Goal: Information Seeking & Learning: Find specific fact

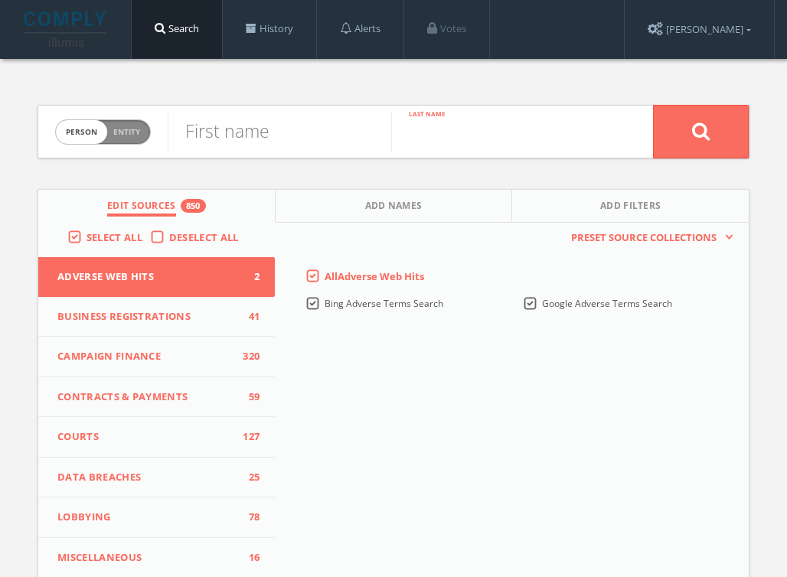
click at [478, 140] on input "text" at bounding box center [502, 132] width 223 height 40
paste input "[PERSON_NAME]"
type input "[PERSON_NAME]"
click at [267, 125] on input "text" at bounding box center [279, 132] width 223 height 40
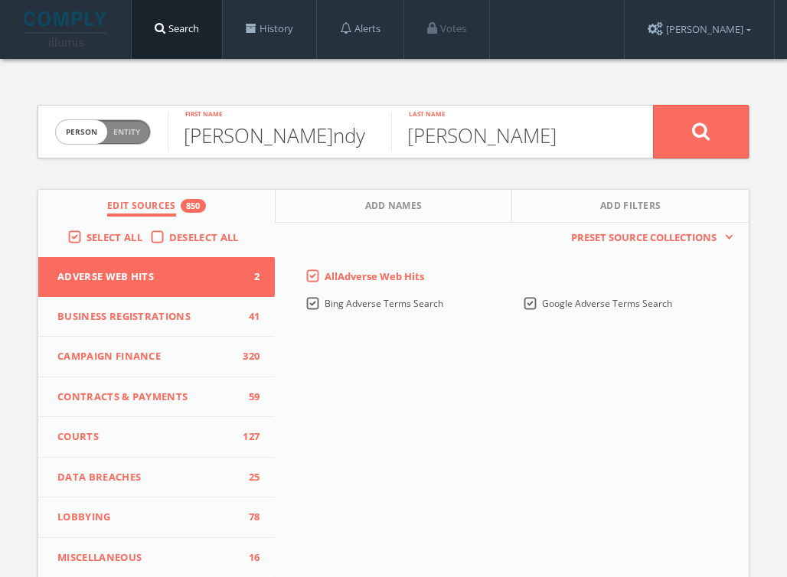
type input "[PERSON_NAME]ndy"
click at [653, 105] on button at bounding box center [701, 132] width 96 height 54
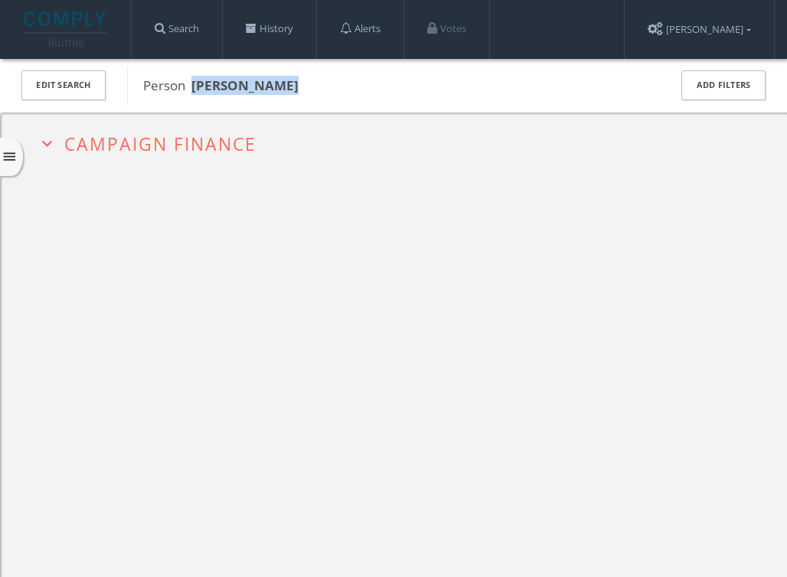
drag, startPoint x: 299, startPoint y: 90, endPoint x: 188, endPoint y: 83, distance: 111.2
click at [188, 83] on span "Person [PERSON_NAME]" at bounding box center [395, 86] width 505 height 20
copy span "[PERSON_NAME]"
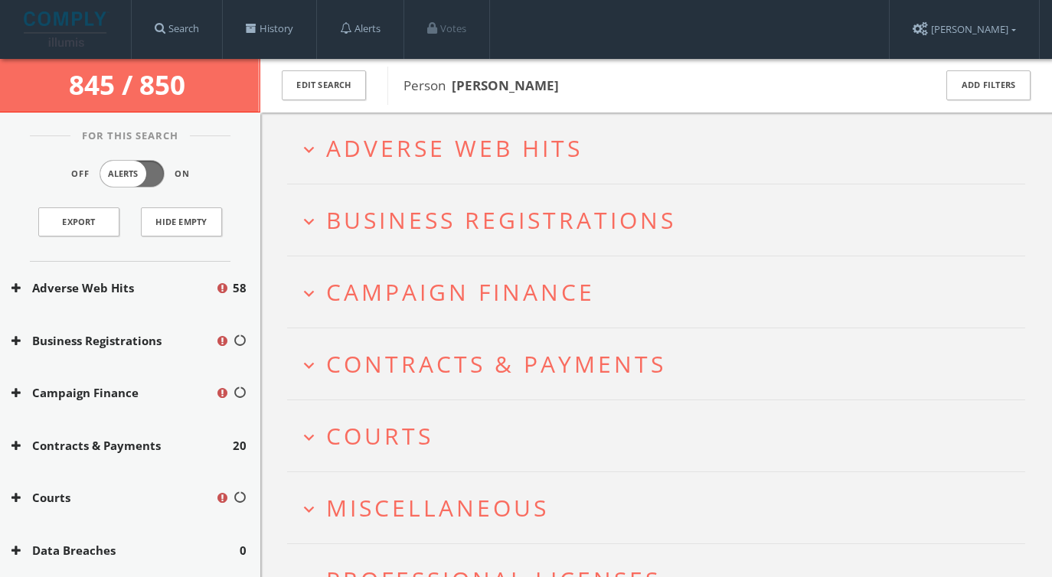
click at [520, 79] on b "[PERSON_NAME]" at bounding box center [505, 86] width 107 height 18
copy b "[PERSON_NAME]"
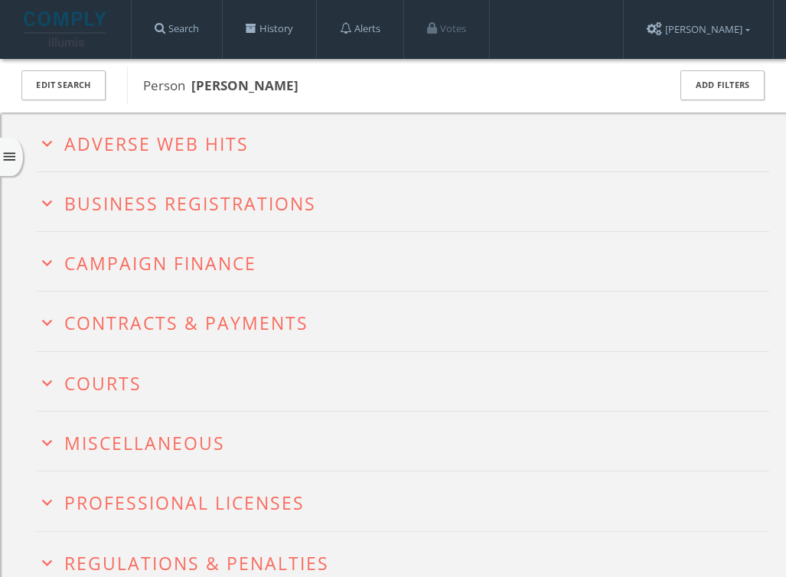
click at [312, 83] on span "Person [PERSON_NAME]" at bounding box center [395, 86] width 504 height 20
drag, startPoint x: 312, startPoint y: 83, endPoint x: 191, endPoint y: 83, distance: 120.9
click at [191, 83] on span "Person [PERSON_NAME]" at bounding box center [395, 86] width 504 height 20
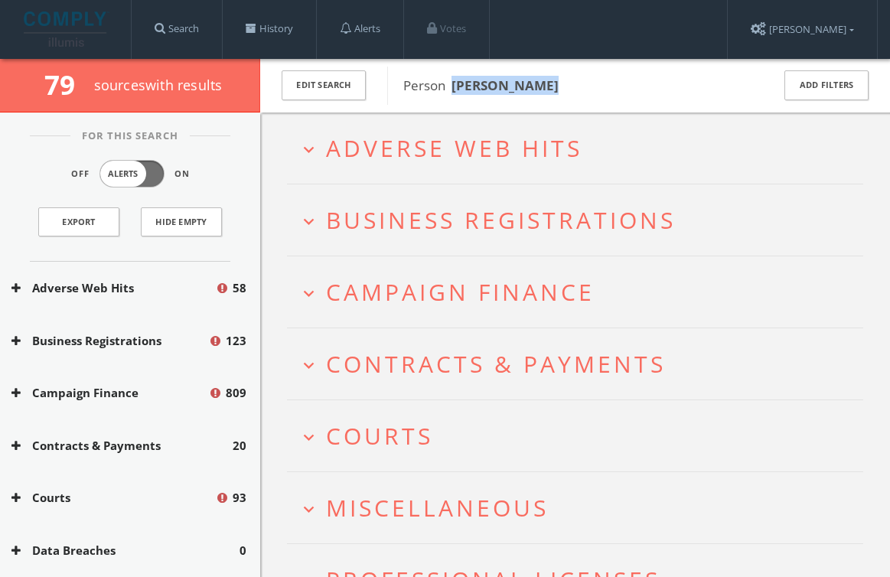
click at [404, 138] on span "Adverse Web Hits" at bounding box center [454, 147] width 256 height 31
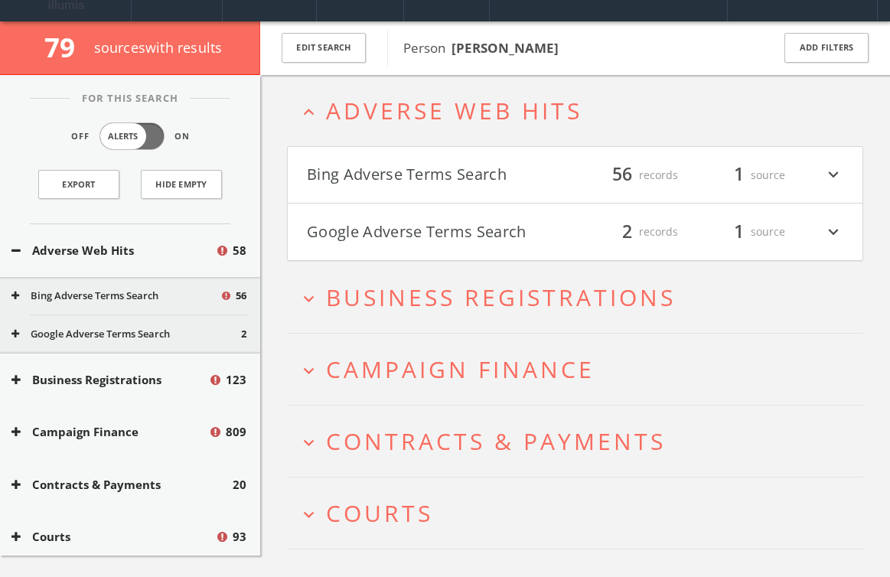
click at [395, 159] on h4 "Bing Adverse Terms Search filter_list 56 records 1 source expand_more" at bounding box center [575, 175] width 575 height 57
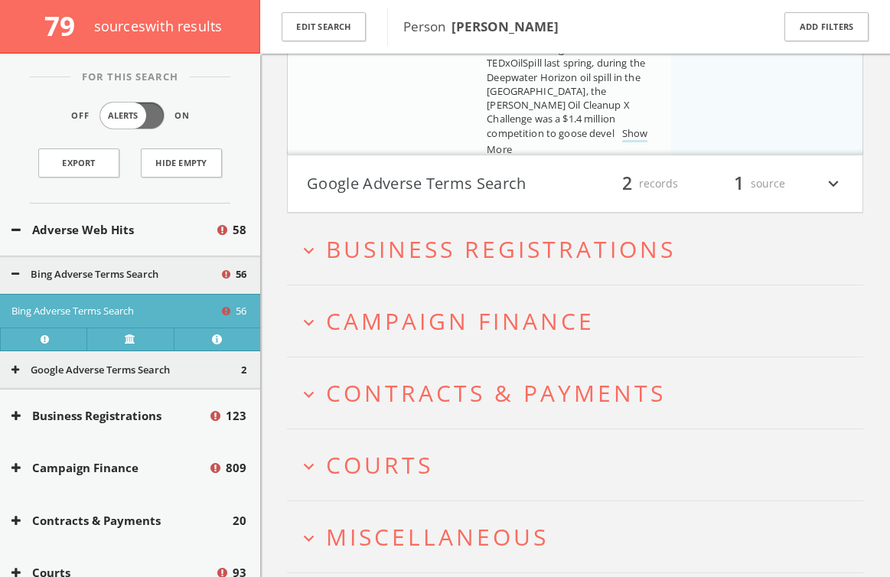
click at [394, 182] on button "Google Adverse Terms Search" at bounding box center [441, 184] width 269 height 26
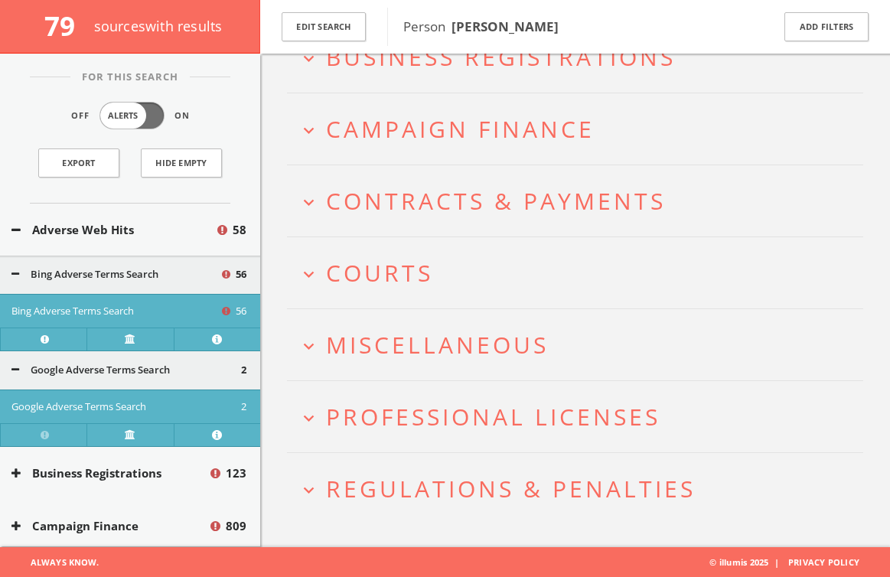
click at [399, 471] on h2 "expand_more Regulations & Penalties" at bounding box center [575, 488] width 576 height 71
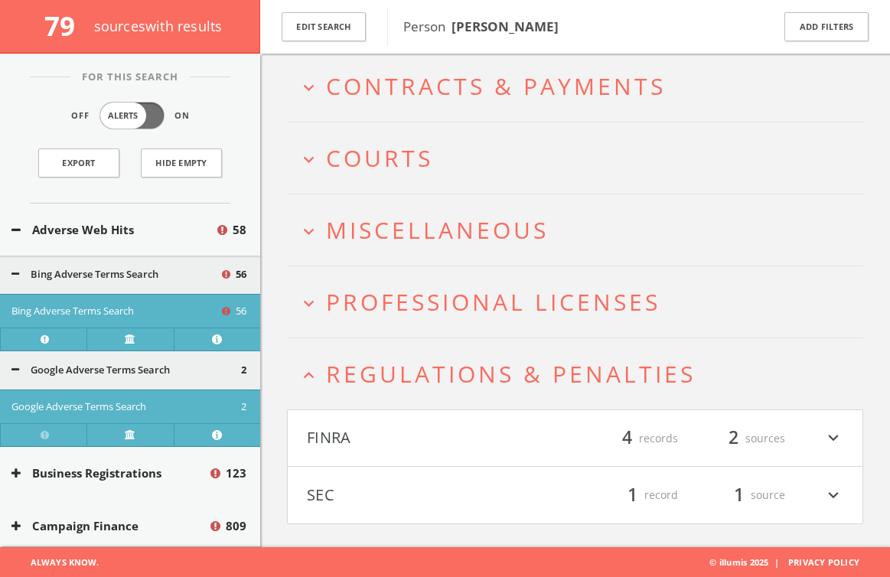
click at [403, 302] on span "Professional Licenses" at bounding box center [493, 301] width 334 height 31
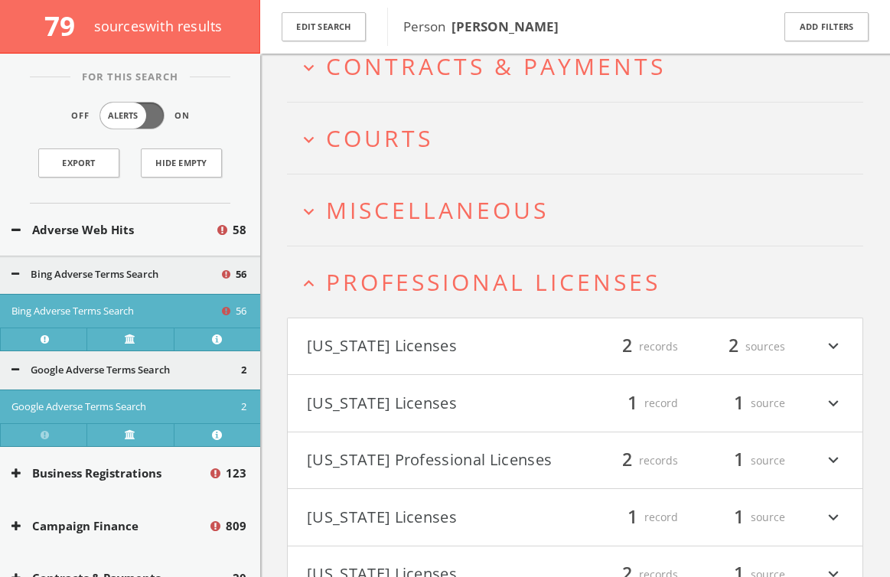
click at [397, 208] on span "Miscellaneous" at bounding box center [437, 209] width 223 height 31
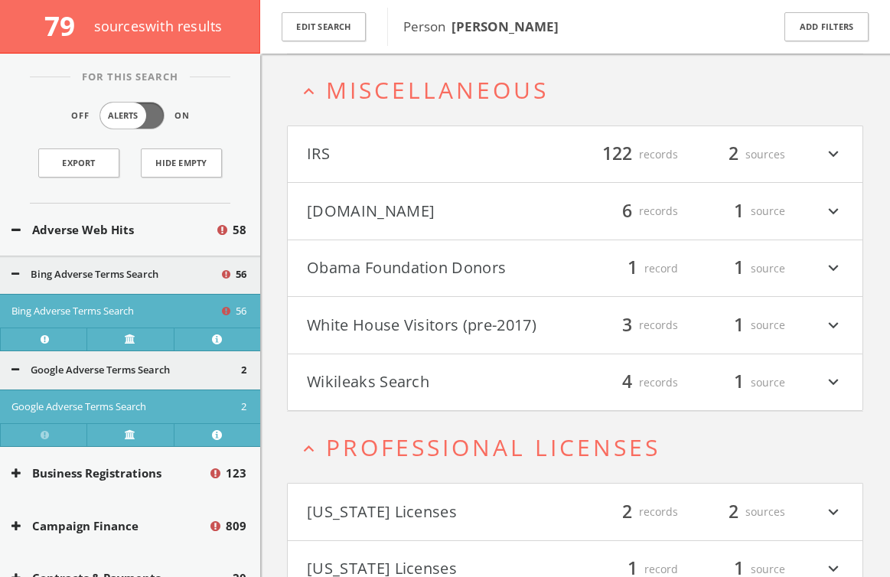
click at [402, 204] on button "[DOMAIN_NAME]" at bounding box center [441, 211] width 269 height 26
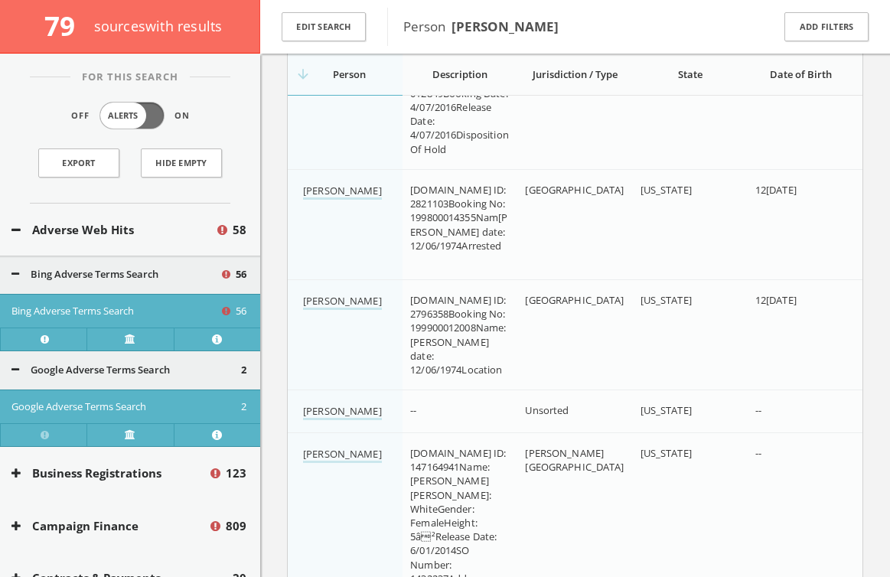
scroll to position [8595, 0]
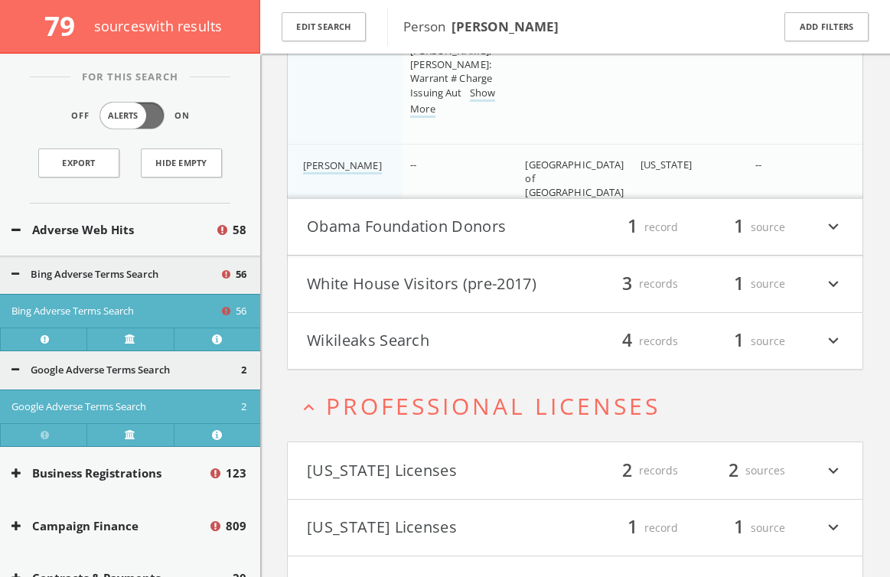
click at [370, 279] on button "White House Visitors (pre-2017)" at bounding box center [441, 284] width 269 height 26
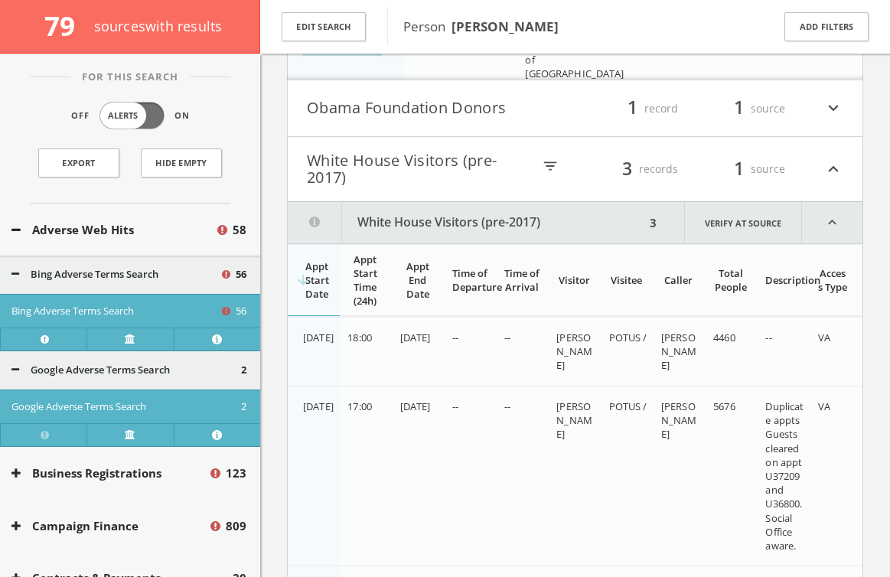
click at [369, 129] on h4 "Obama Foundation Donors filter_list 1 record 1 source expand_more" at bounding box center [575, 108] width 575 height 57
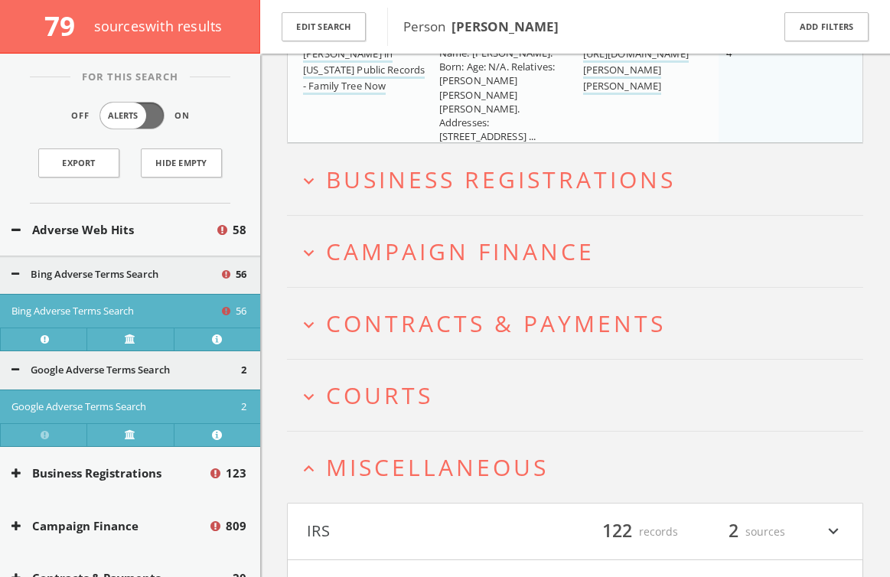
click at [369, 360] on h2 "expand_more Courts" at bounding box center [575, 395] width 576 height 71
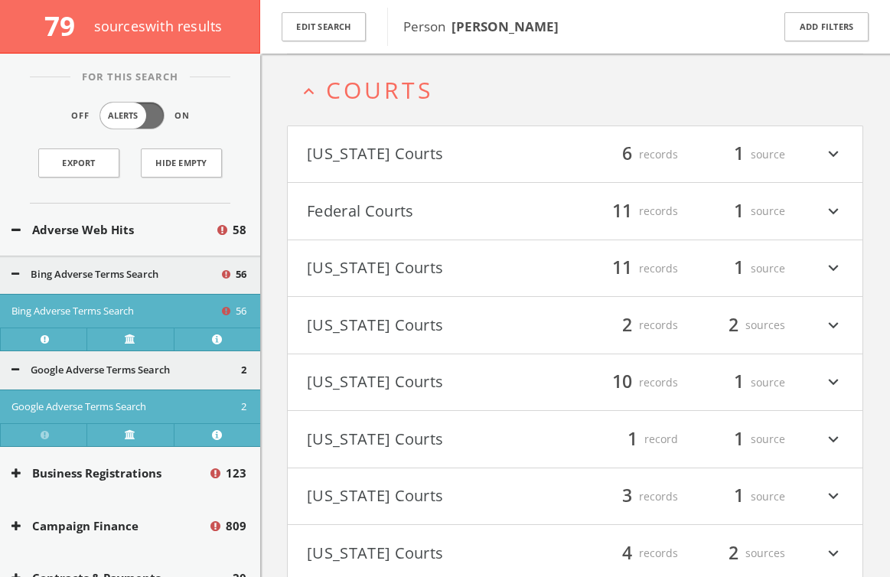
click at [383, 232] on h4 "Federal Courts filter_list 11 records 1 source expand_more" at bounding box center [575, 211] width 575 height 57
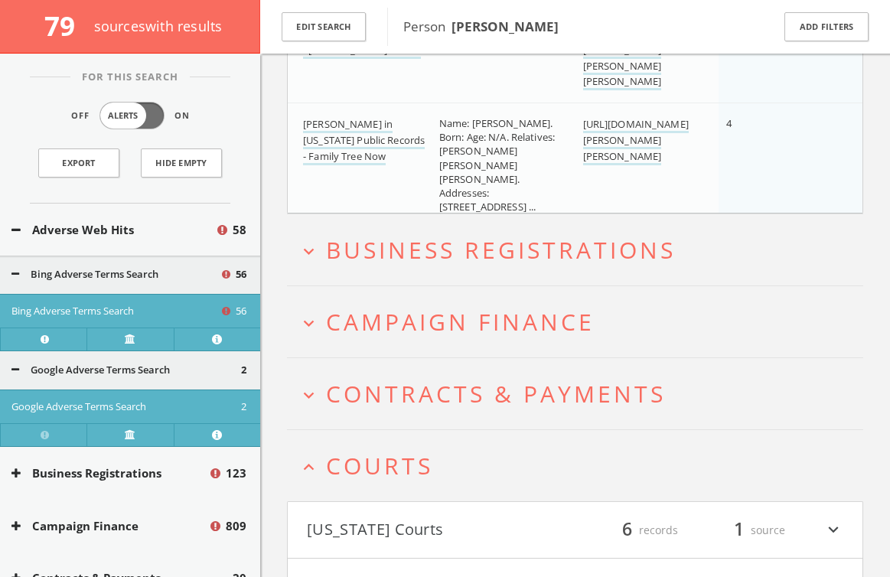
click at [386, 334] on span "Campaign Finance" at bounding box center [460, 321] width 269 height 31
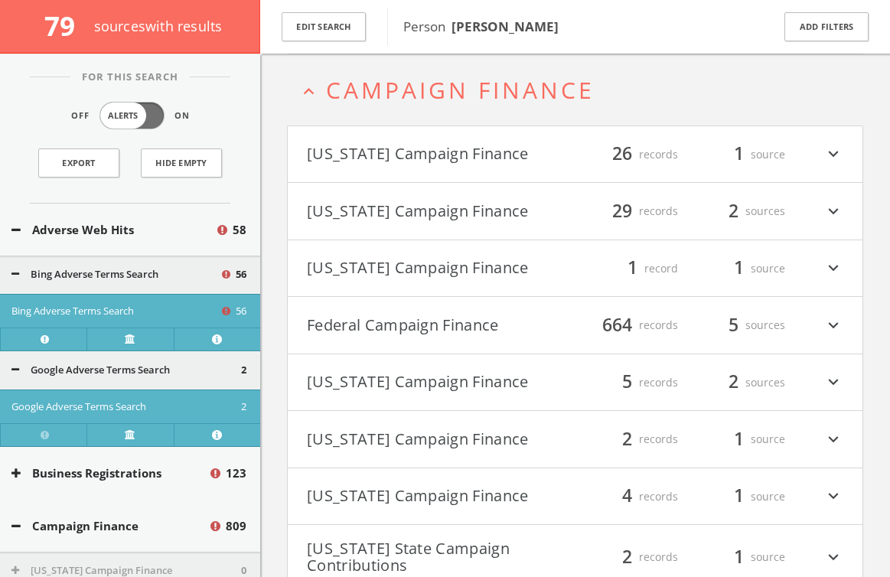
click at [374, 315] on button "Federal Campaign Finance" at bounding box center [441, 325] width 269 height 26
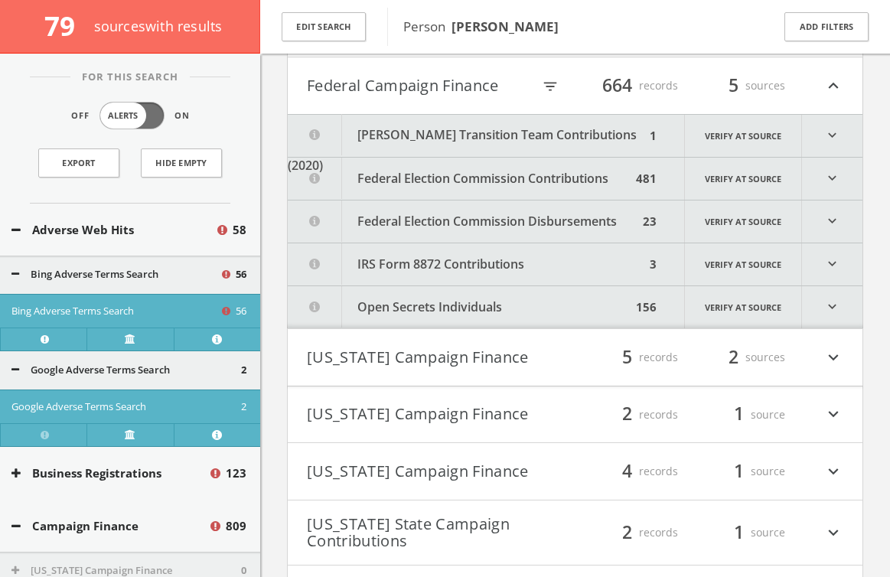
scroll to position [8145, 0]
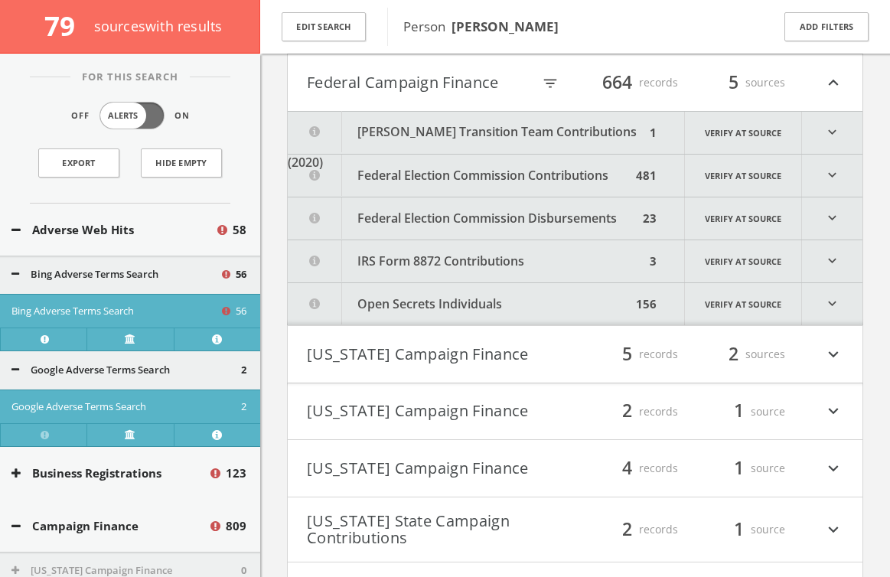
click at [546, 81] on icon "filter_list" at bounding box center [550, 83] width 17 height 17
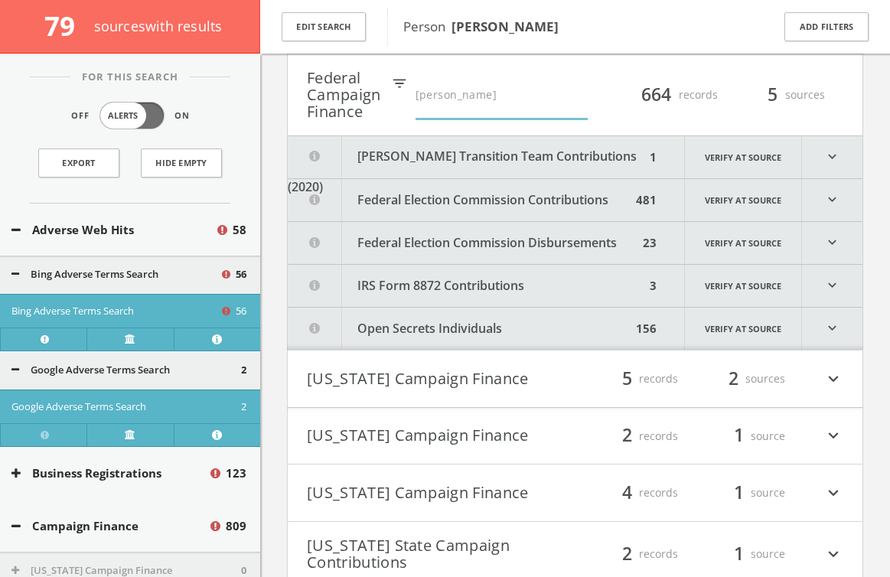
type input "[PERSON_NAME]"
click at [599, 191] on button "Federal Election Commission Contributions" at bounding box center [463, 200] width 351 height 42
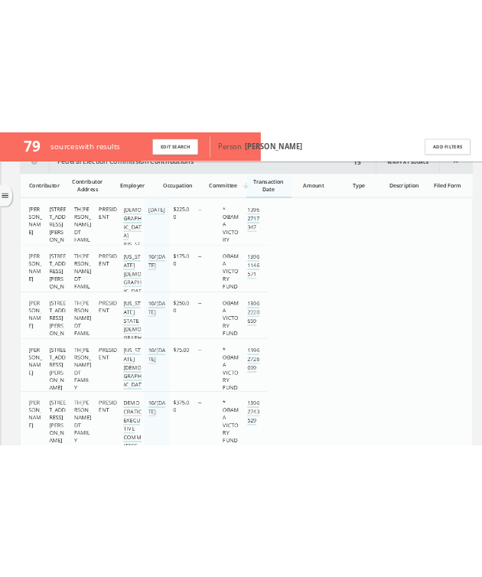
scroll to position [7705, 0]
